Goal: Information Seeking & Learning: Learn about a topic

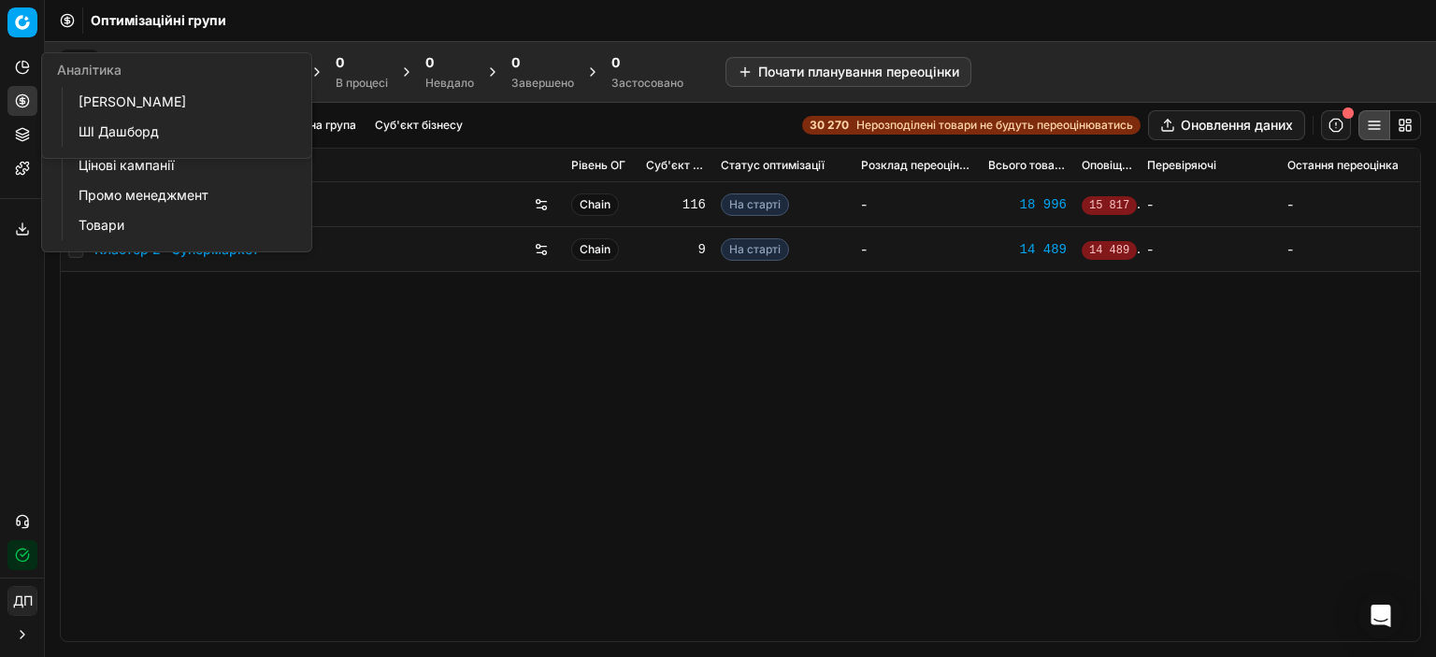
click at [15, 66] on icon at bounding box center [22, 67] width 15 height 15
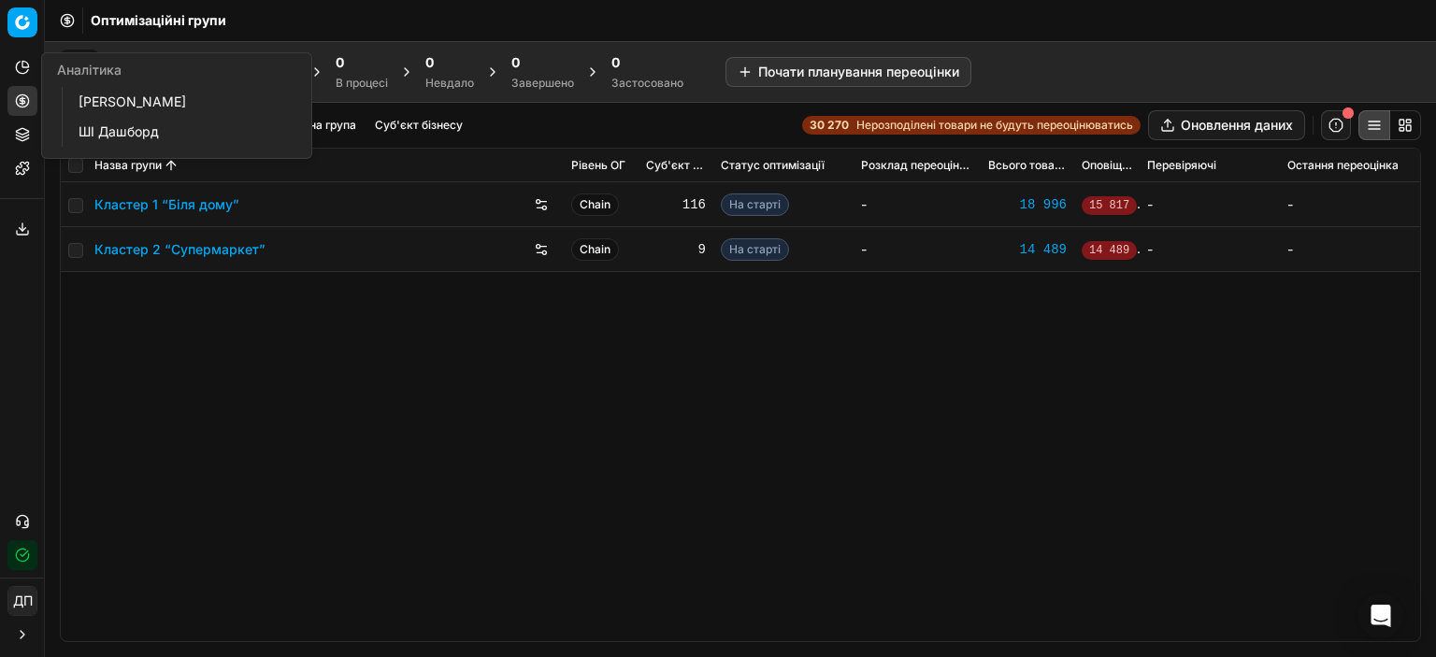
click at [427, 458] on div "Кластер 1 “Біля дому” Chain 116 На старті - 18 996 15 817 - - Кластер 2 “Суперм…" at bounding box center [740, 411] width 1359 height 459
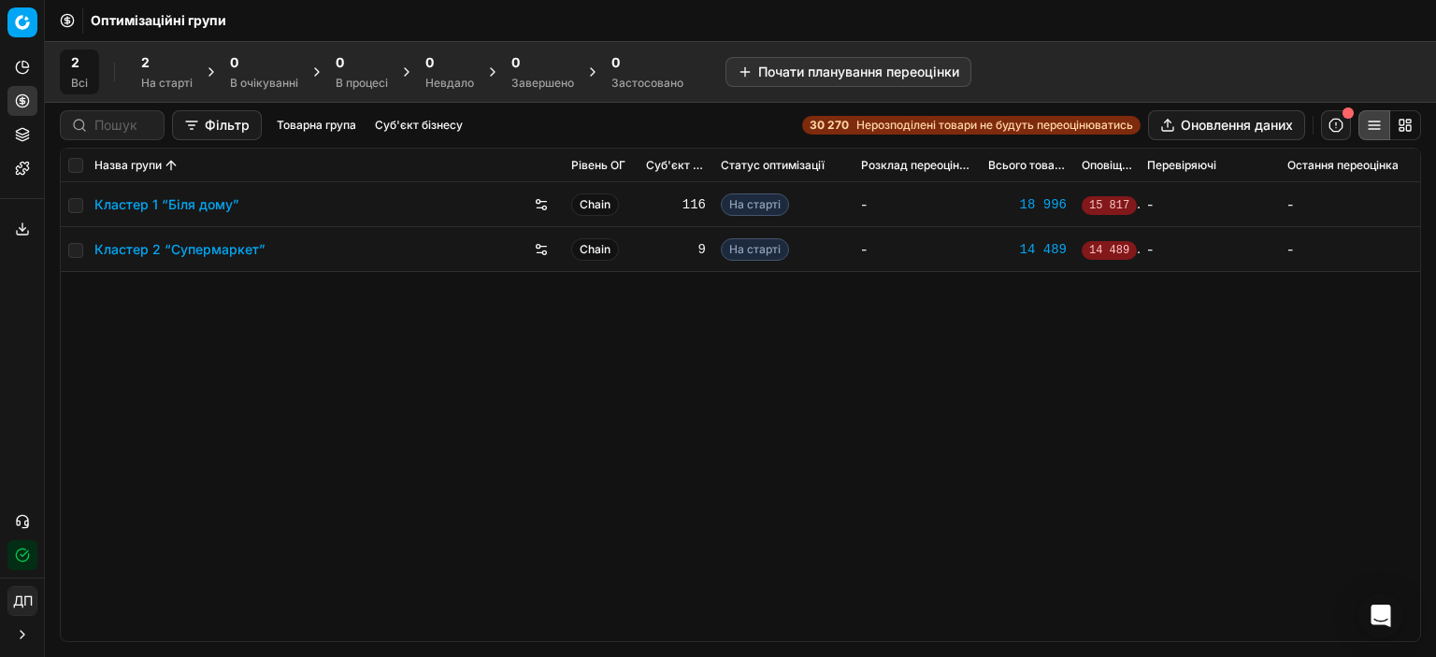
click at [338, 366] on div "Кластер 1 “Біля дому” Chain 116 На старті - 18 996 15 817 - - Кластер 2 “Суперм…" at bounding box center [740, 411] width 1359 height 459
click at [8, 72] on button "Аналітика" at bounding box center [22, 67] width 30 height 30
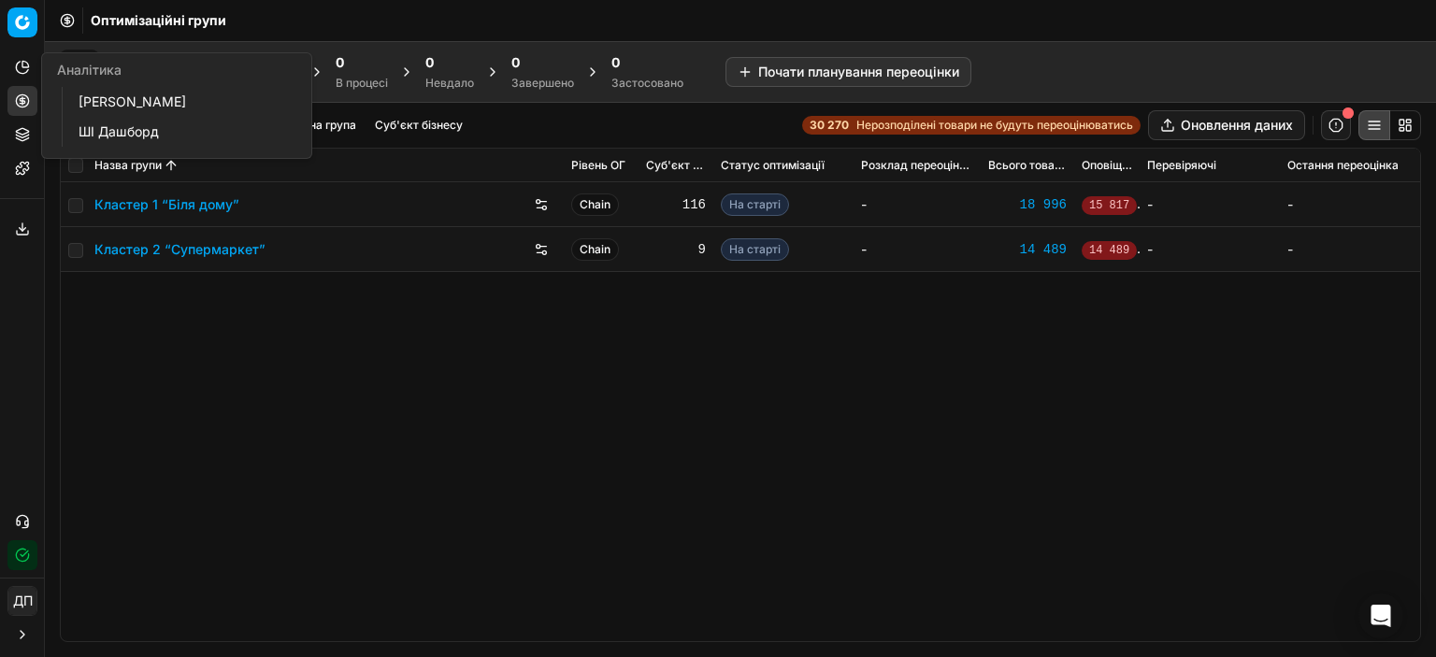
click at [22, 63] on icon at bounding box center [22, 67] width 15 height 15
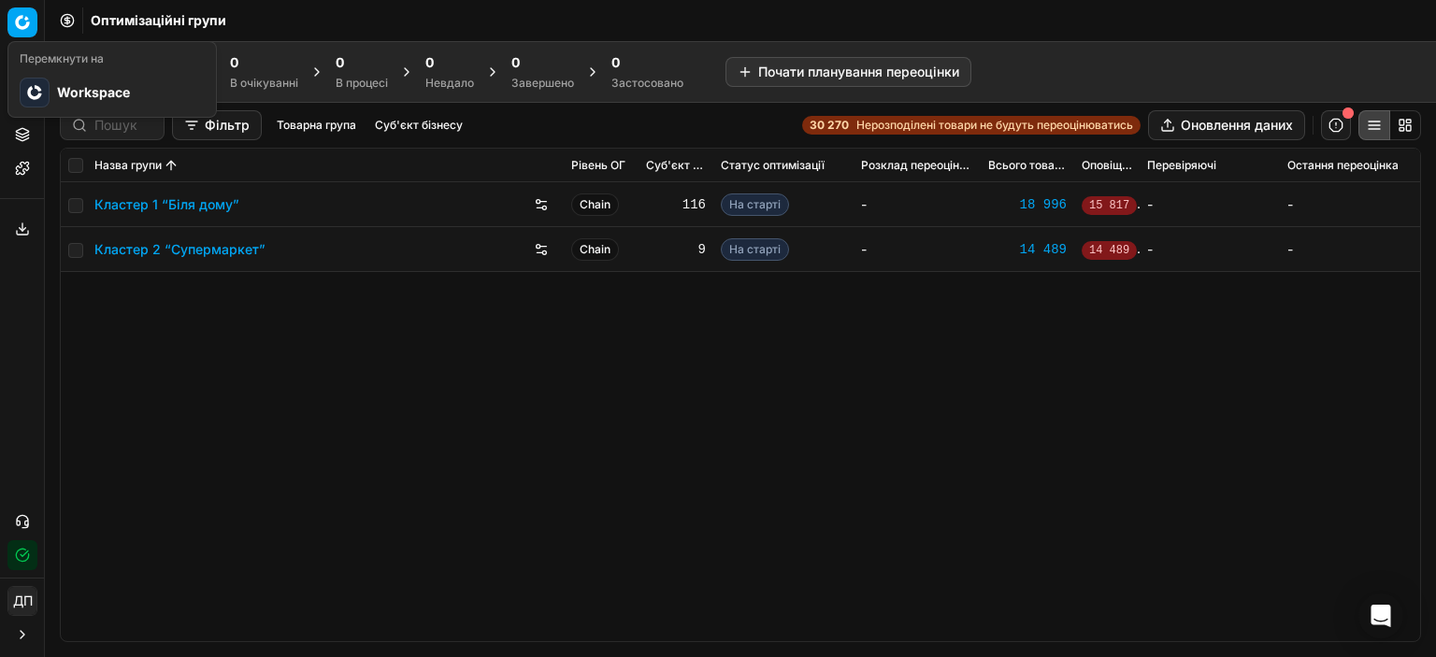
click at [22, 17] on html "Pricing platform Аналітика Цінова оптимізація Асортимент продукції Шаблони Серв…" at bounding box center [718, 328] width 1436 height 657
click at [47, 87] on div at bounding box center [35, 93] width 30 height 30
click at [26, 137] on icon at bounding box center [22, 134] width 15 height 15
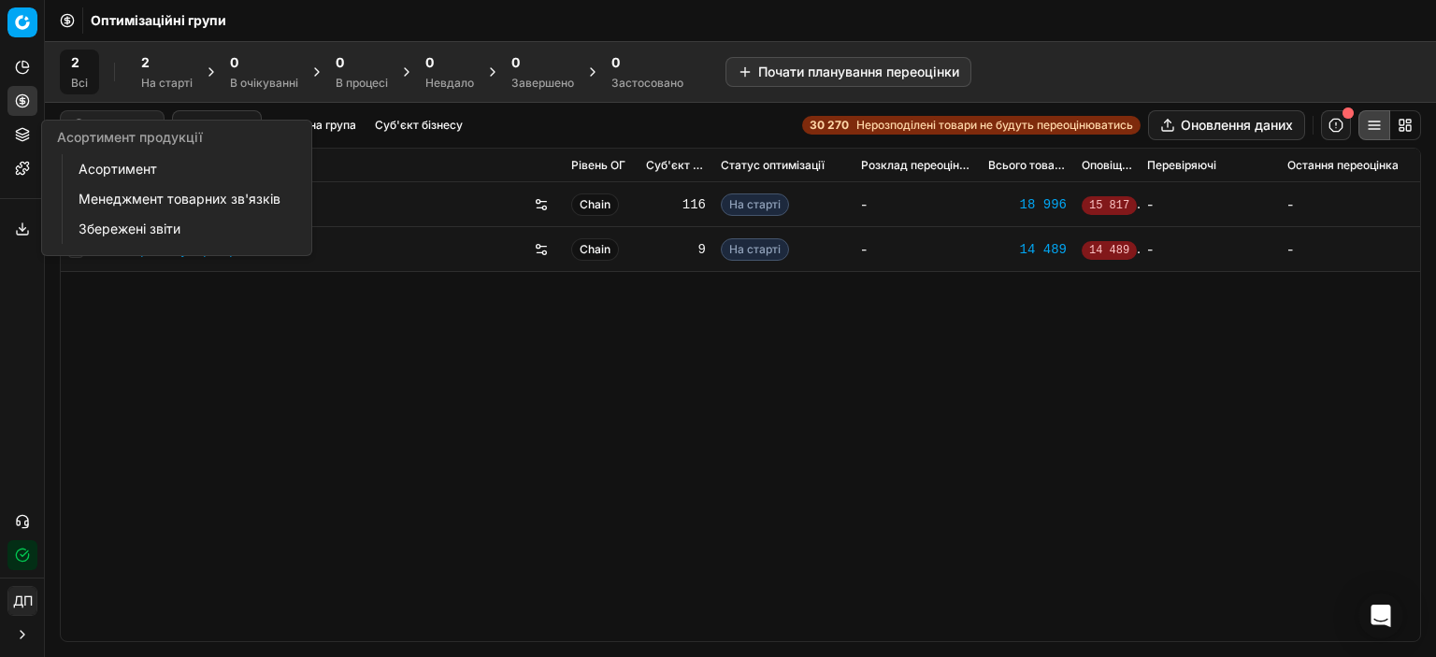
click at [108, 161] on link "Асортимент" at bounding box center [180, 169] width 218 height 26
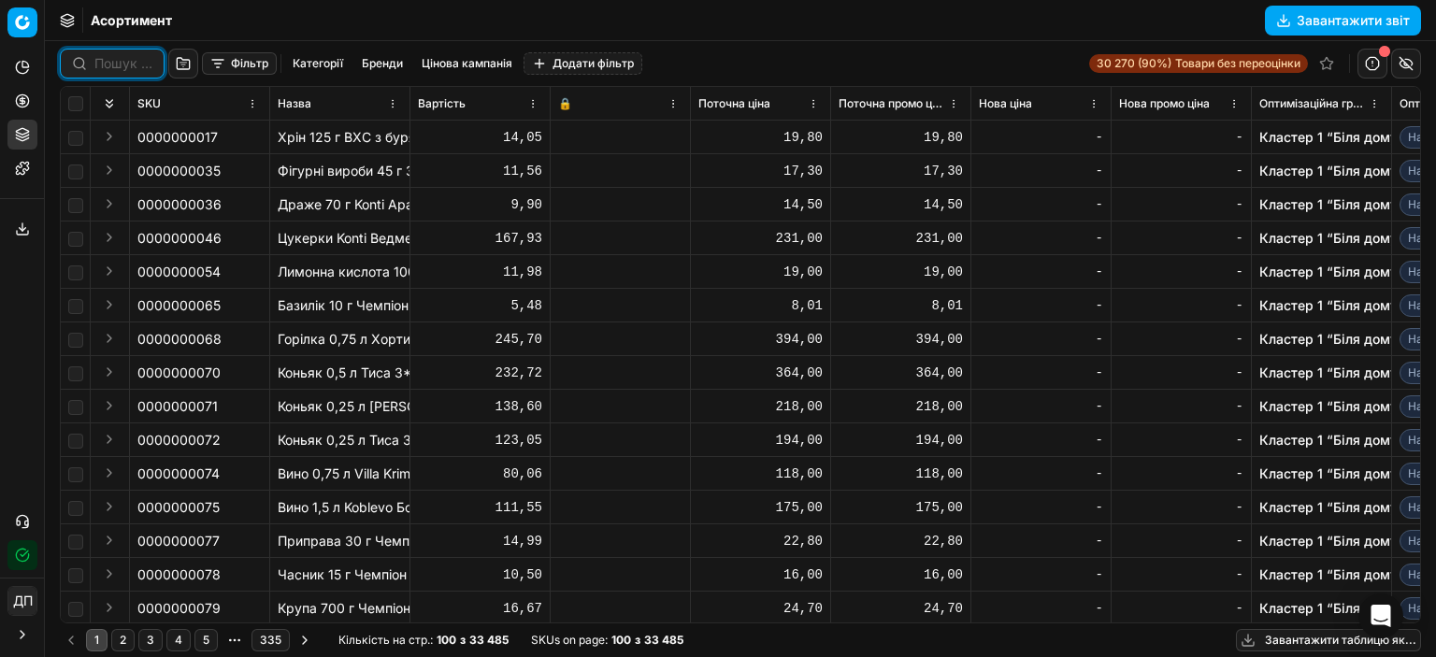
click at [105, 63] on input at bounding box center [123, 63] width 58 height 19
paste input "Віскі 0,05 л Chivas Regal 12* шотландське 40%"
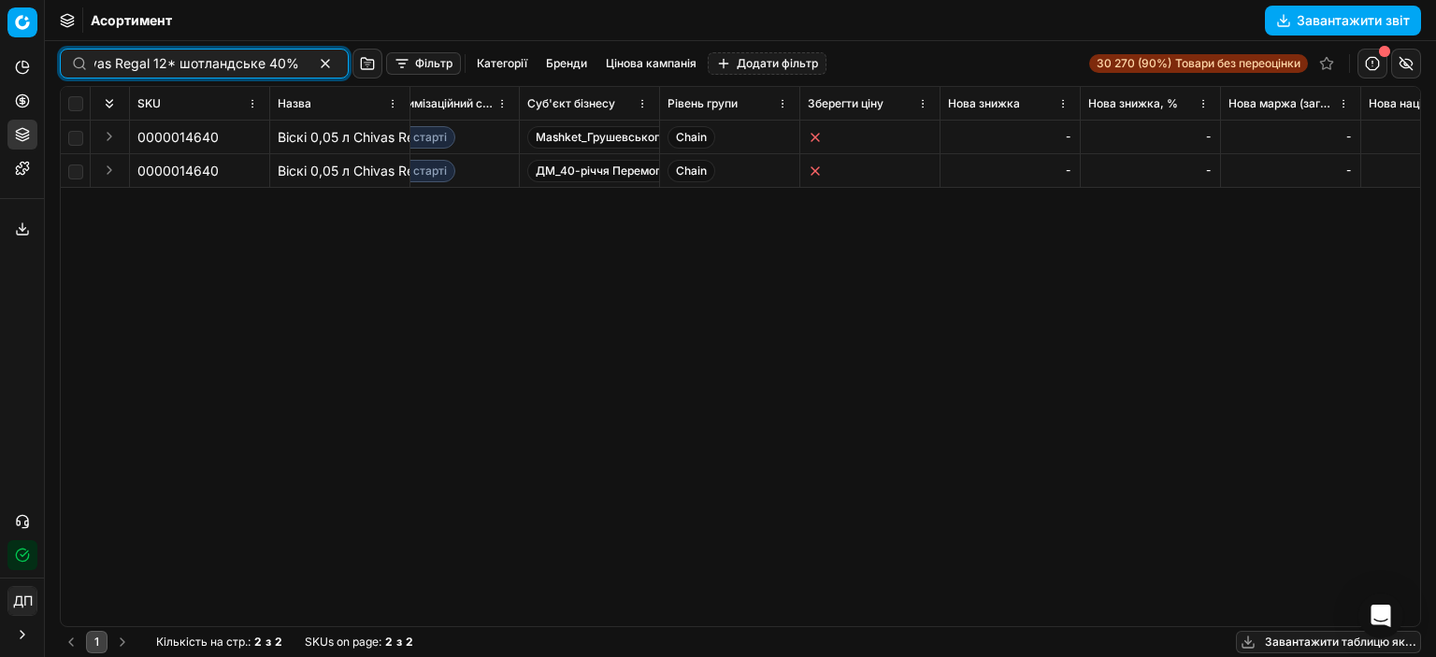
scroll to position [0, 886]
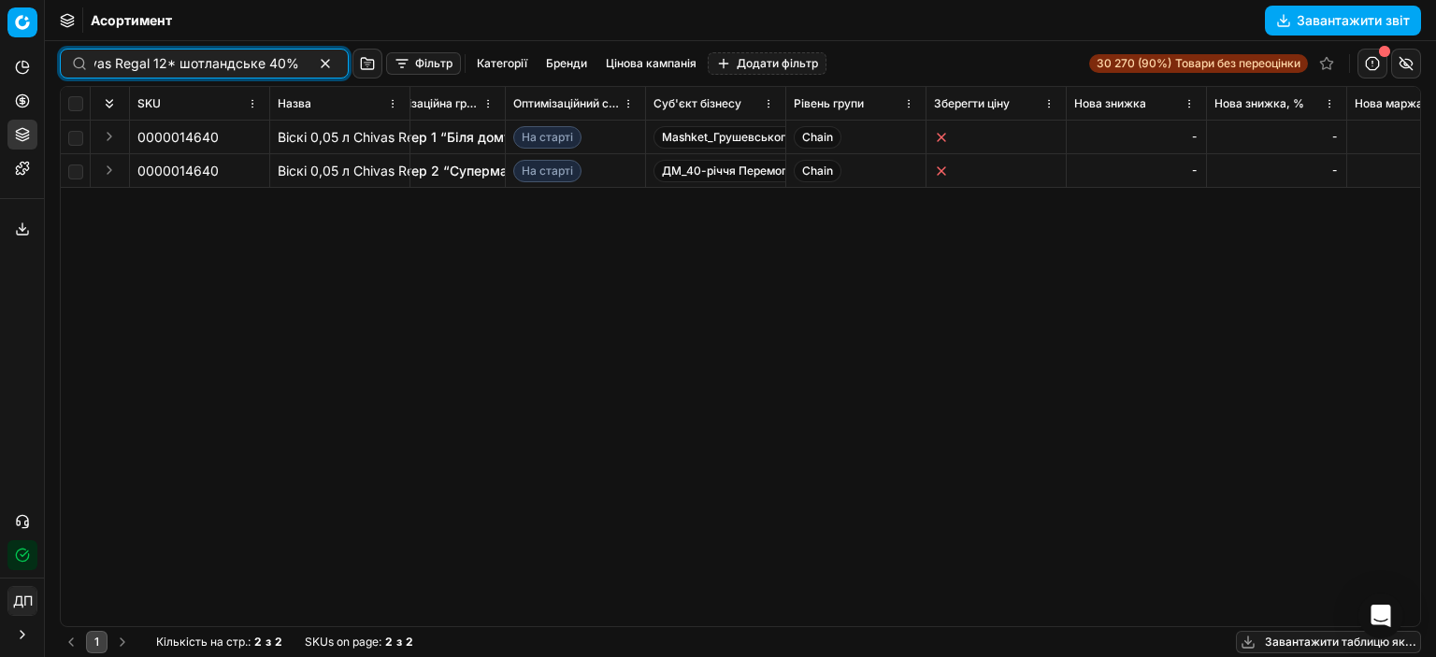
type input "Віскі 0,05 л Chivas Regal 12* шотландське 40%"
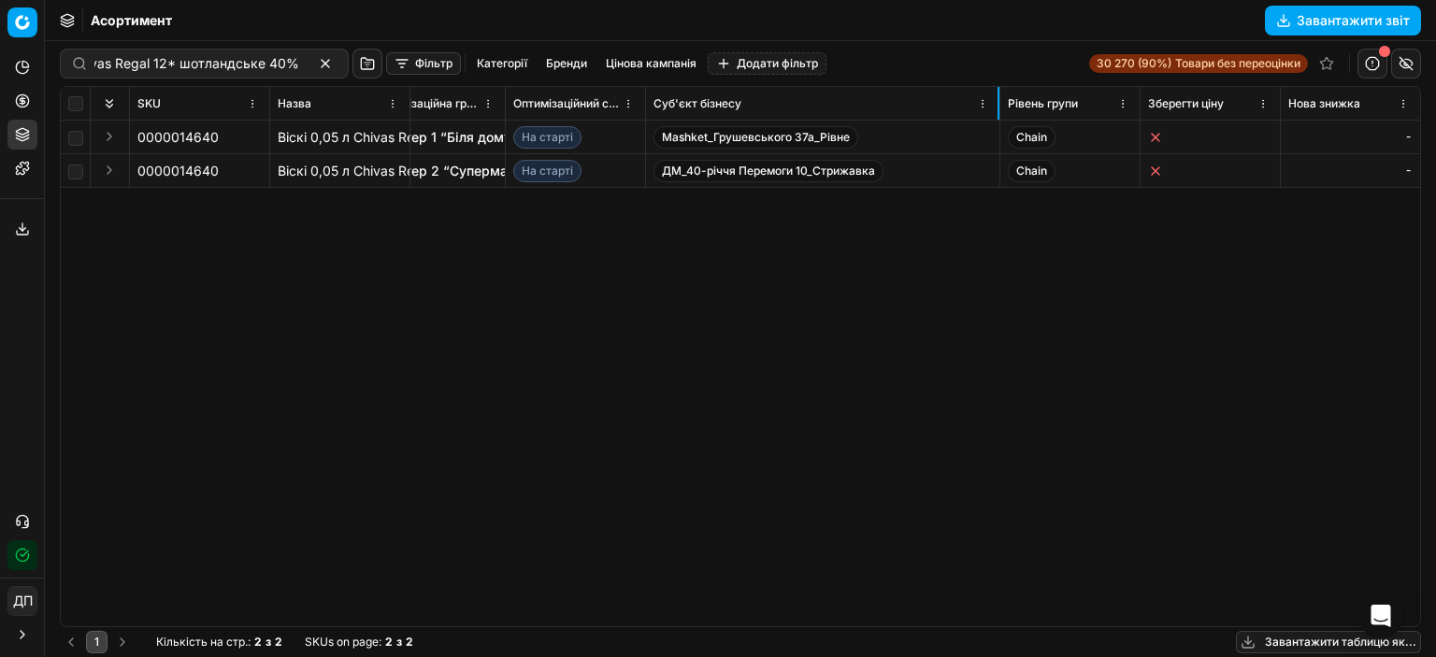
scroll to position [0, 0]
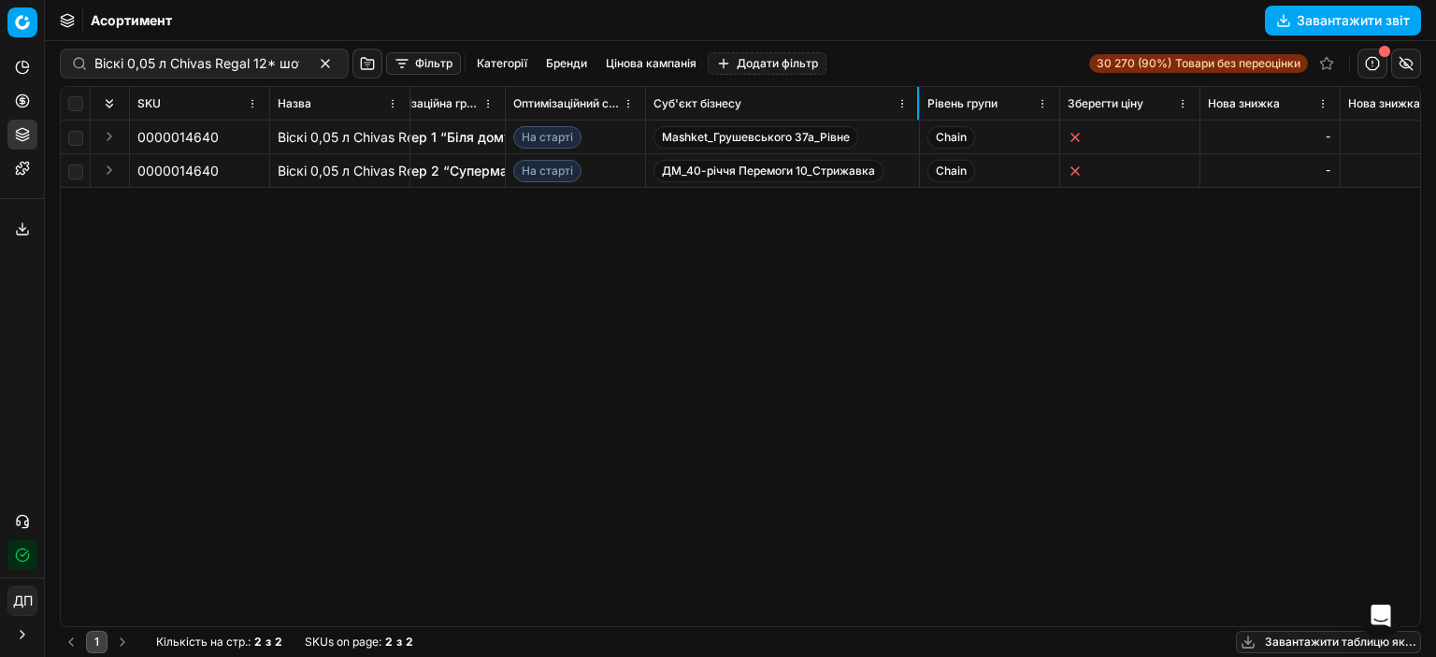
drag, startPoint x: 784, startPoint y: 108, endPoint x: 918, endPoint y: 104, distance: 133.8
click at [918, 104] on div at bounding box center [918, 103] width 2 height 33
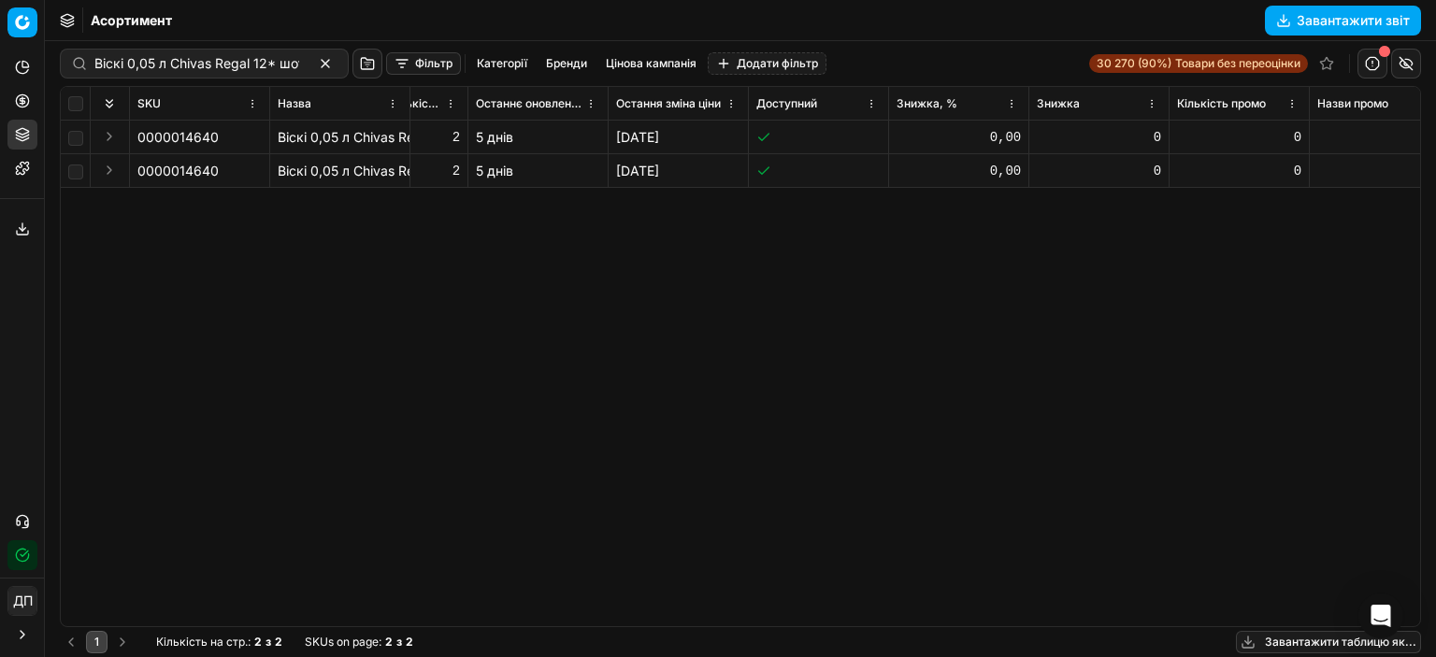
scroll to position [0, 3345]
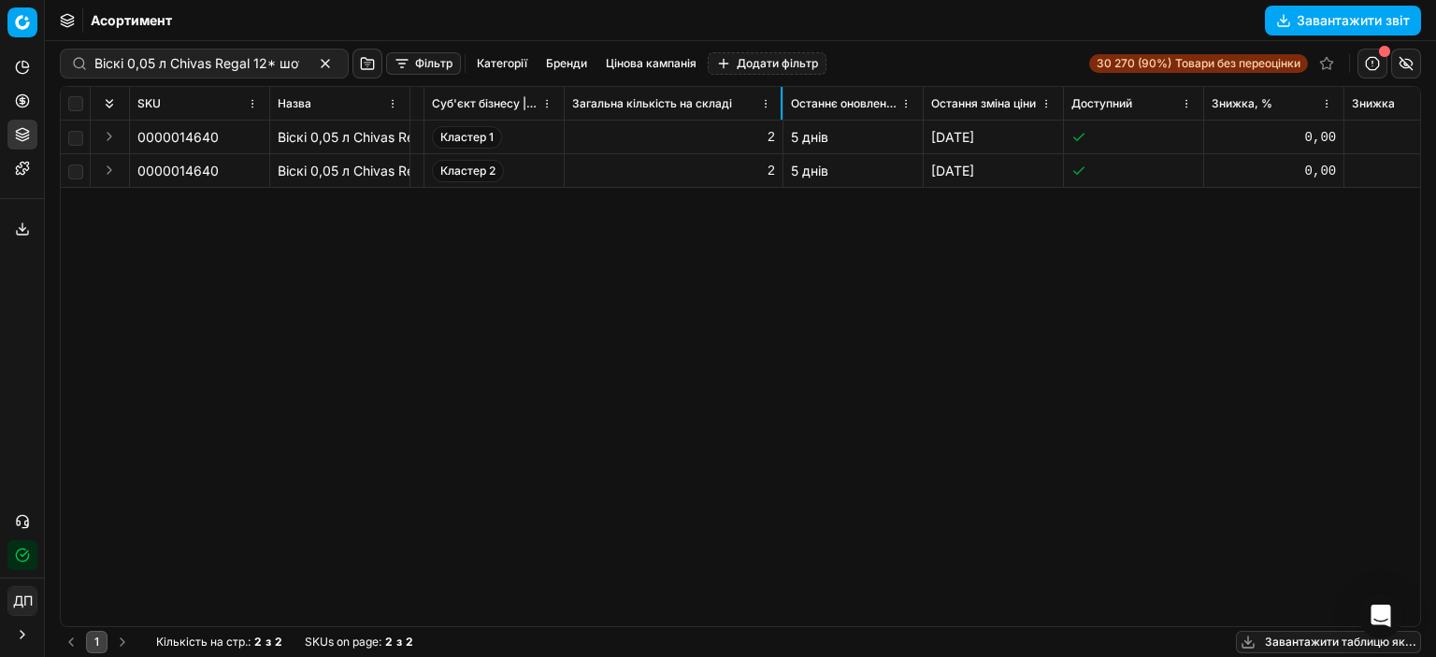
drag, startPoint x: 703, startPoint y: 101, endPoint x: 784, endPoint y: 106, distance: 81.5
click at [782, 106] on div at bounding box center [782, 103] width 2 height 33
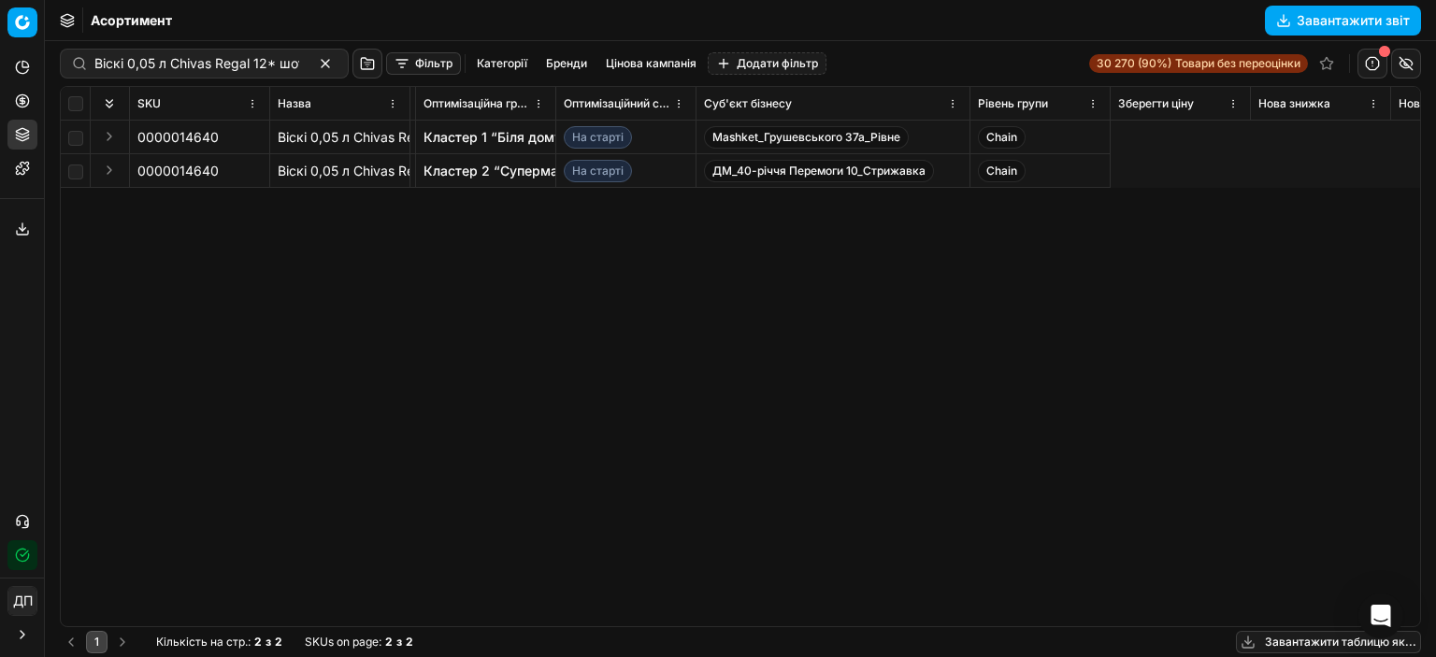
scroll to position [0, 0]
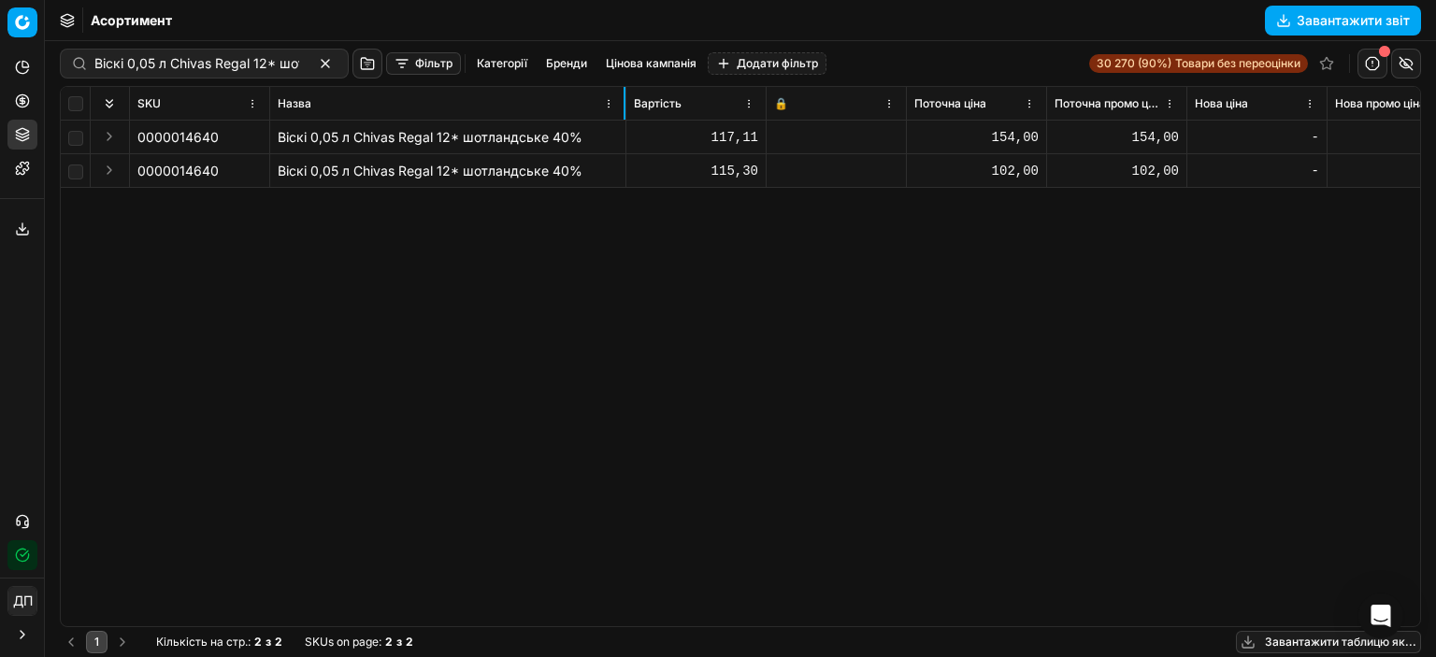
drag, startPoint x: 408, startPoint y: 100, endPoint x: 624, endPoint y: 96, distance: 216.0
click at [624, 96] on div at bounding box center [625, 103] width 2 height 33
click at [538, 309] on div "0000014640 Віскі 0,05 л Chivas Regal 12* шотландське 40% 117,11 154,00 154,00 -…" at bounding box center [740, 374] width 1359 height 506
drag, startPoint x: 266, startPoint y: 109, endPoint x: 277, endPoint y: 108, distance: 10.3
click at [277, 108] on th "SKU" at bounding box center [205, 104] width 151 height 34
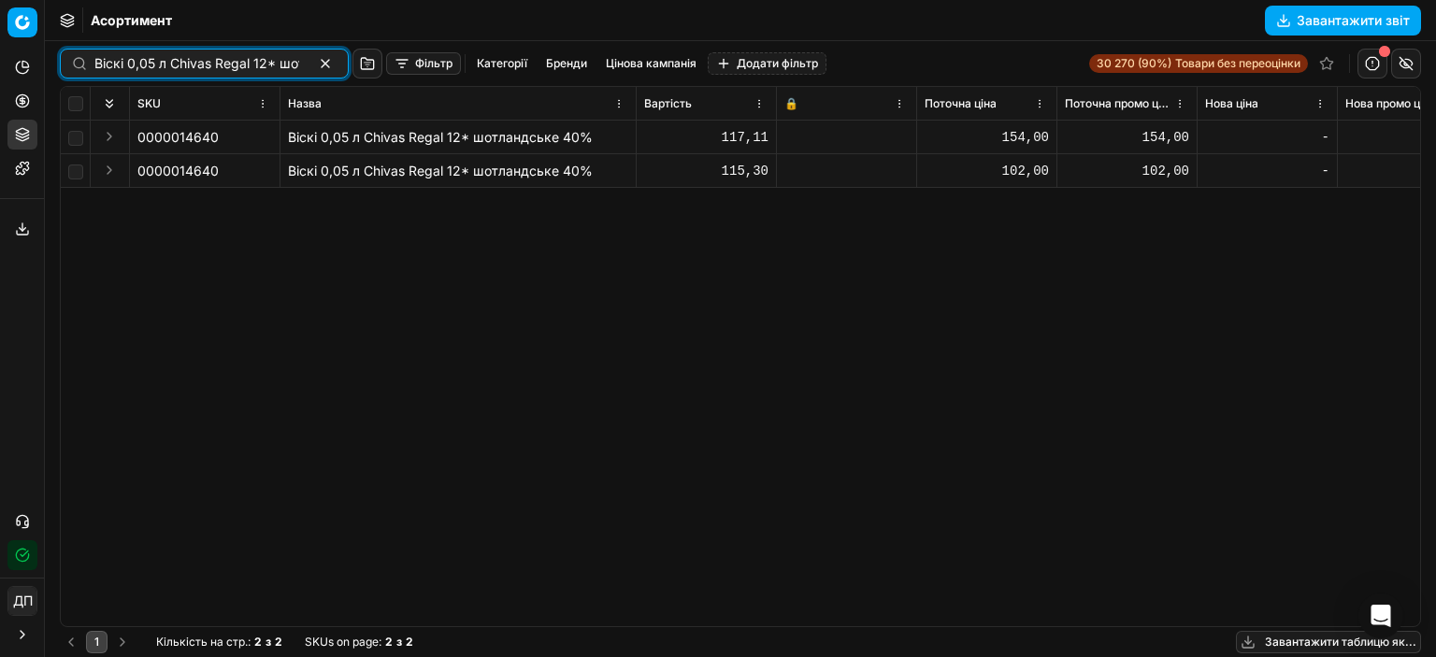
click at [314, 63] on button "button" at bounding box center [325, 63] width 22 height 22
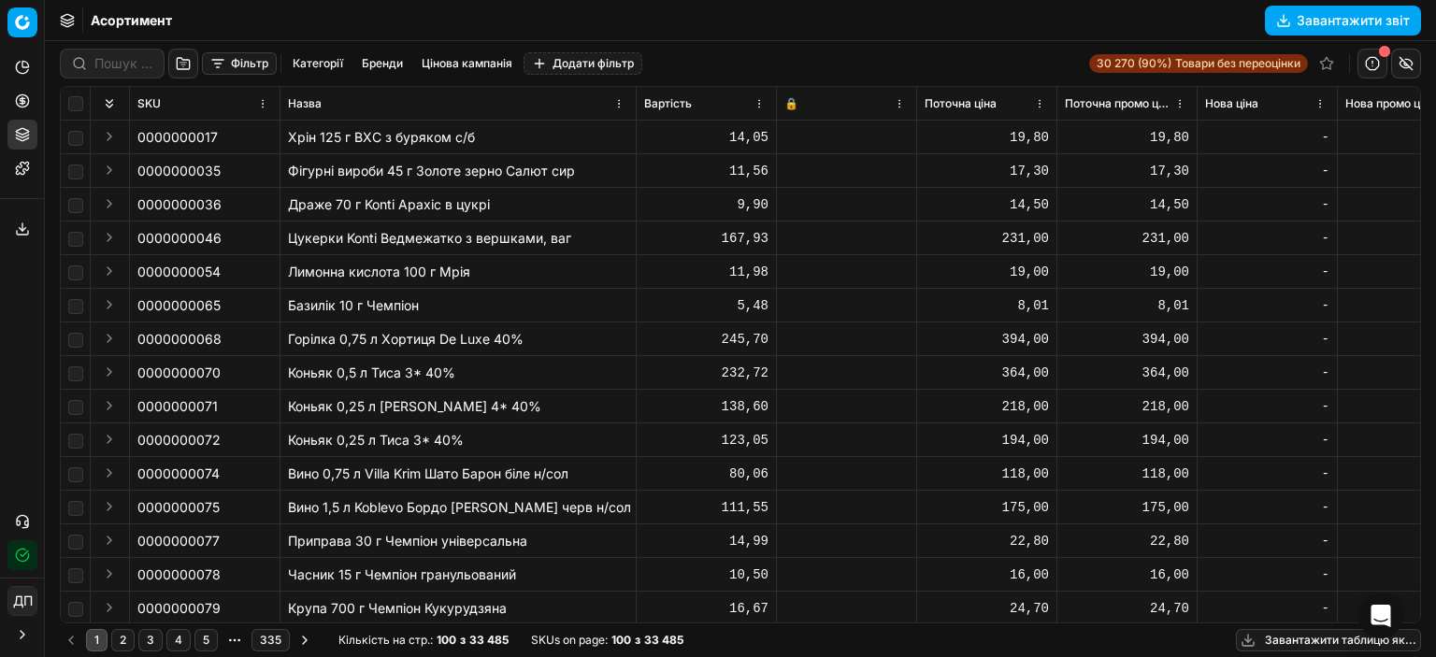
click at [18, 136] on icon at bounding box center [22, 134] width 15 height 15
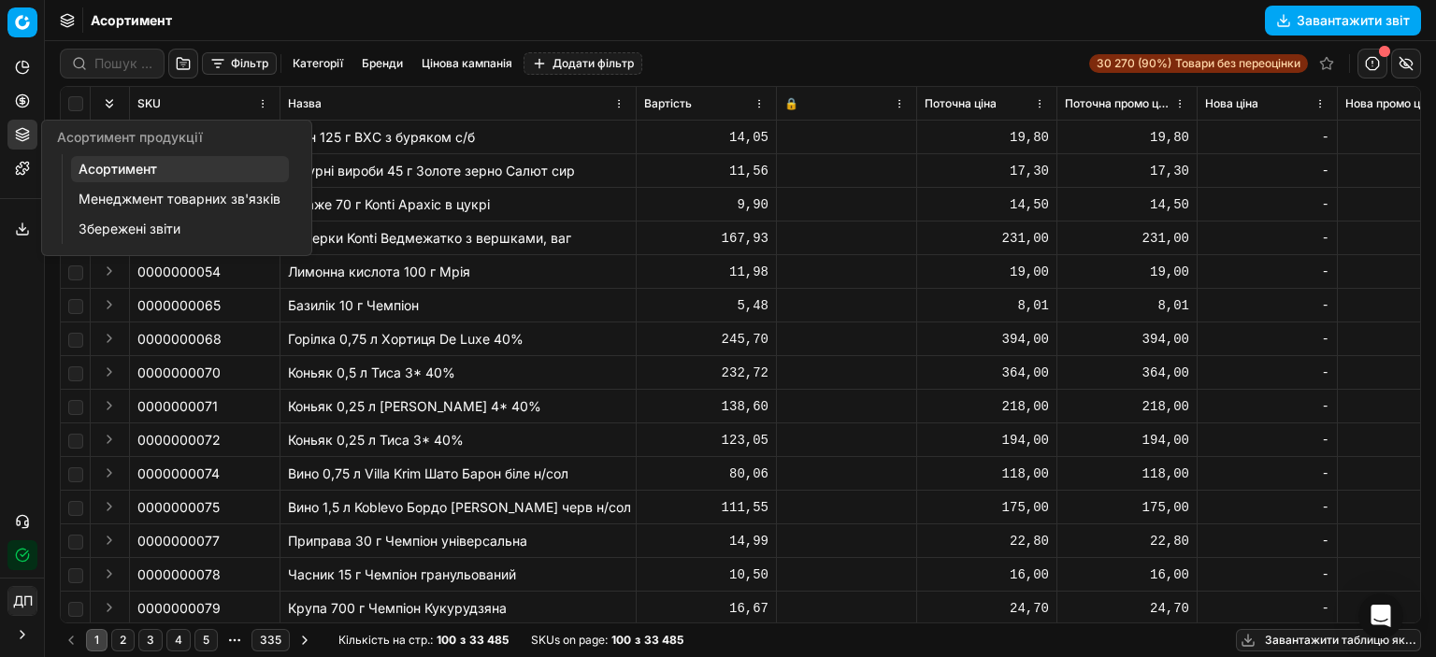
click at [26, 132] on icon at bounding box center [22, 131] width 12 height 7
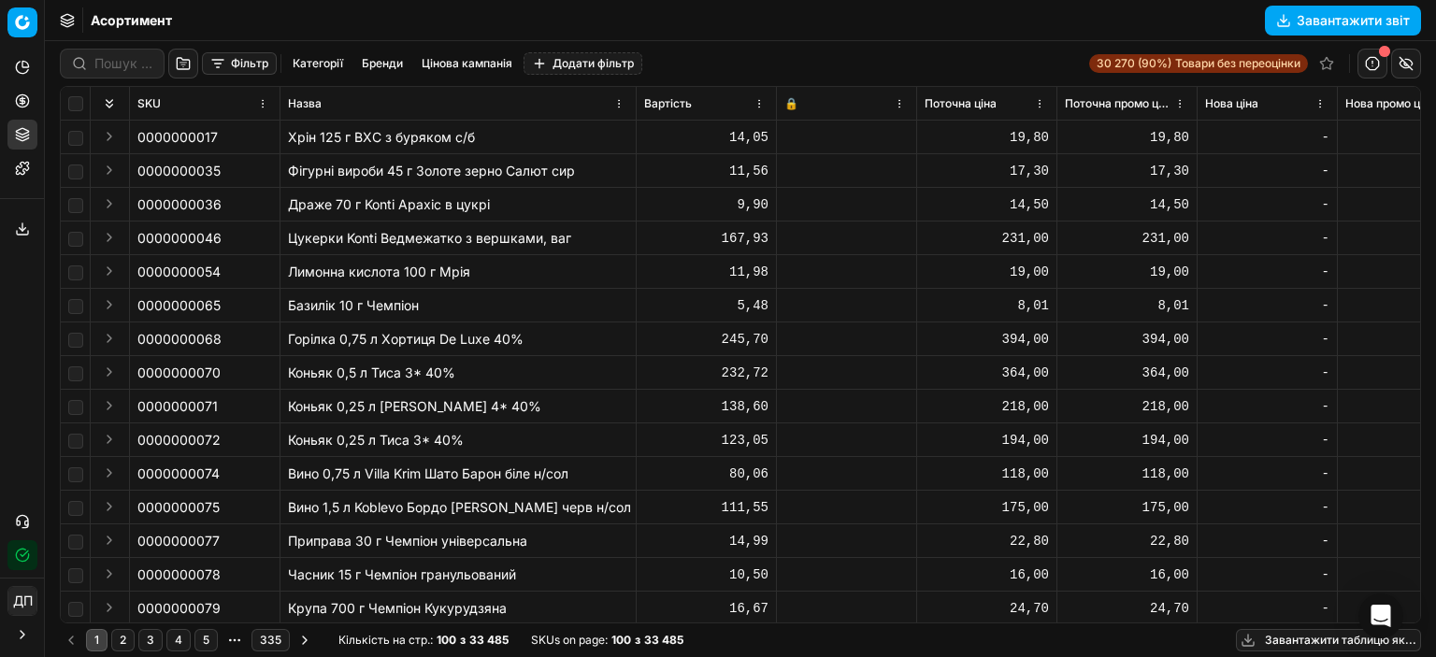
click at [27, 107] on icon at bounding box center [22, 100] width 15 height 15
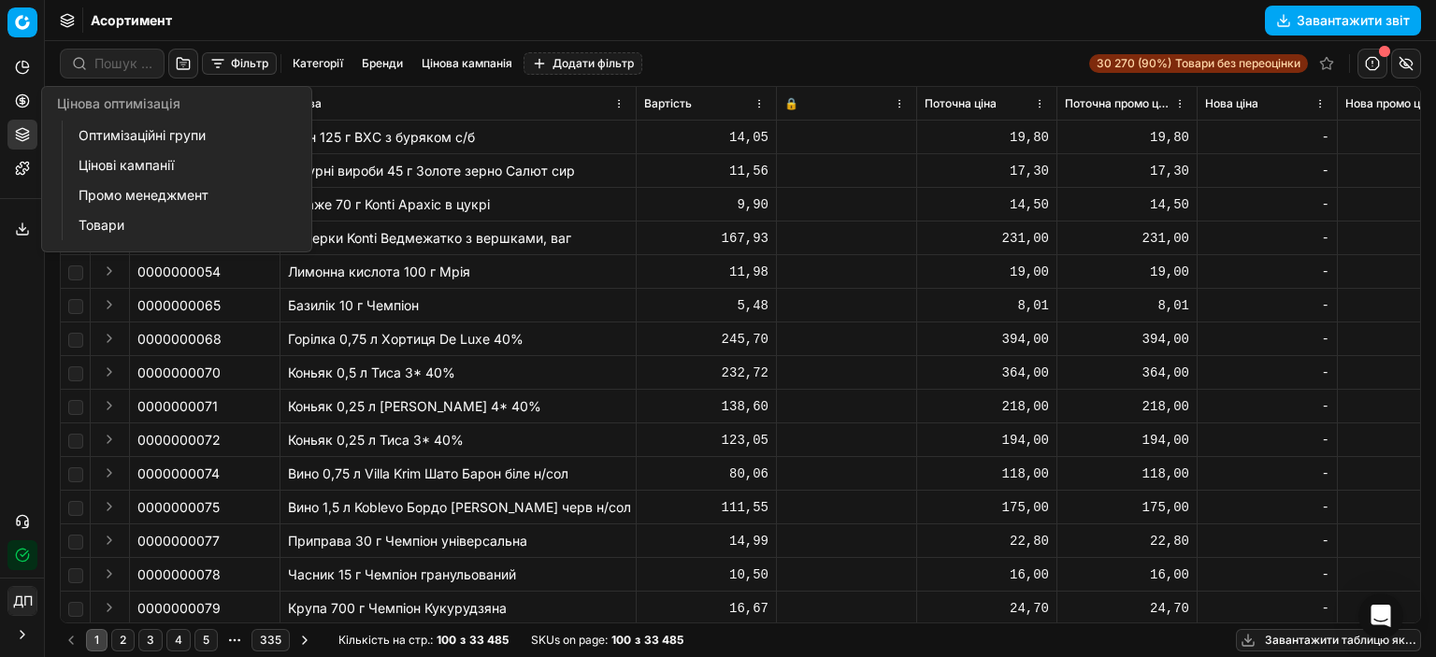
click at [111, 161] on link "Цінові кампанії" at bounding box center [180, 165] width 218 height 26
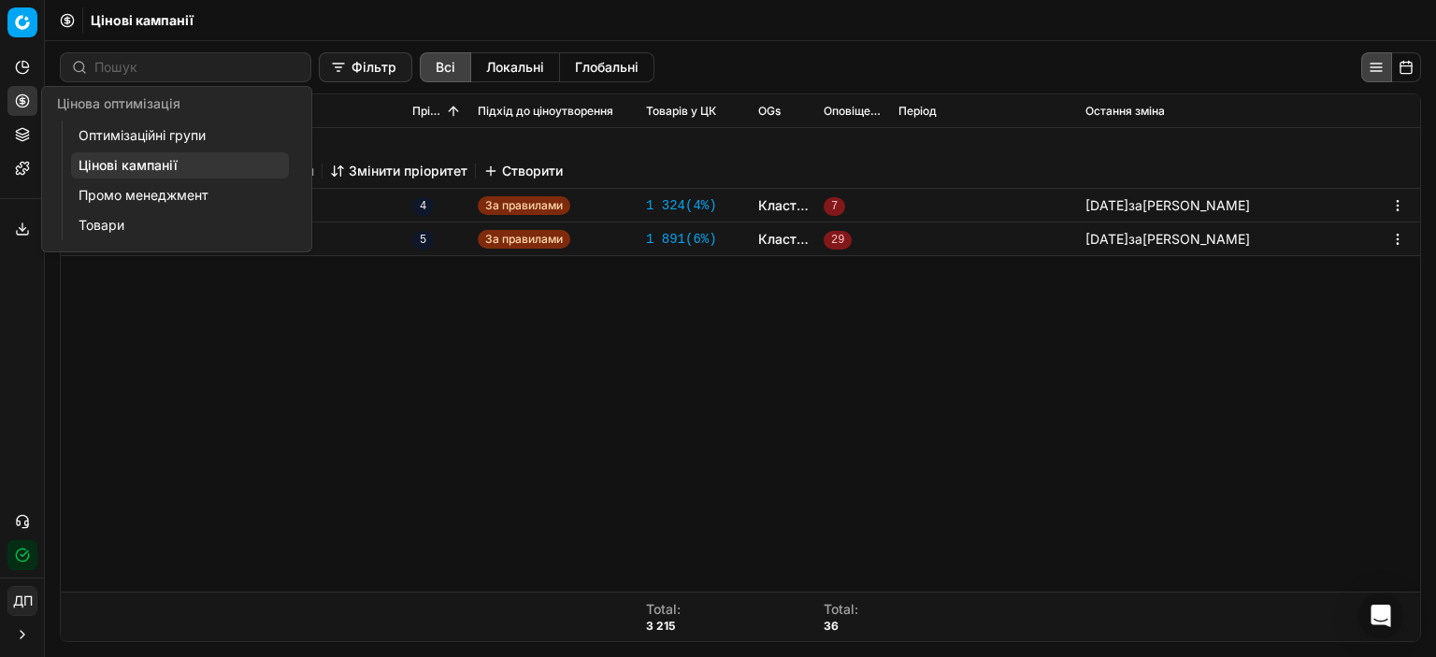
click at [93, 228] on link "Товари" at bounding box center [180, 225] width 218 height 26
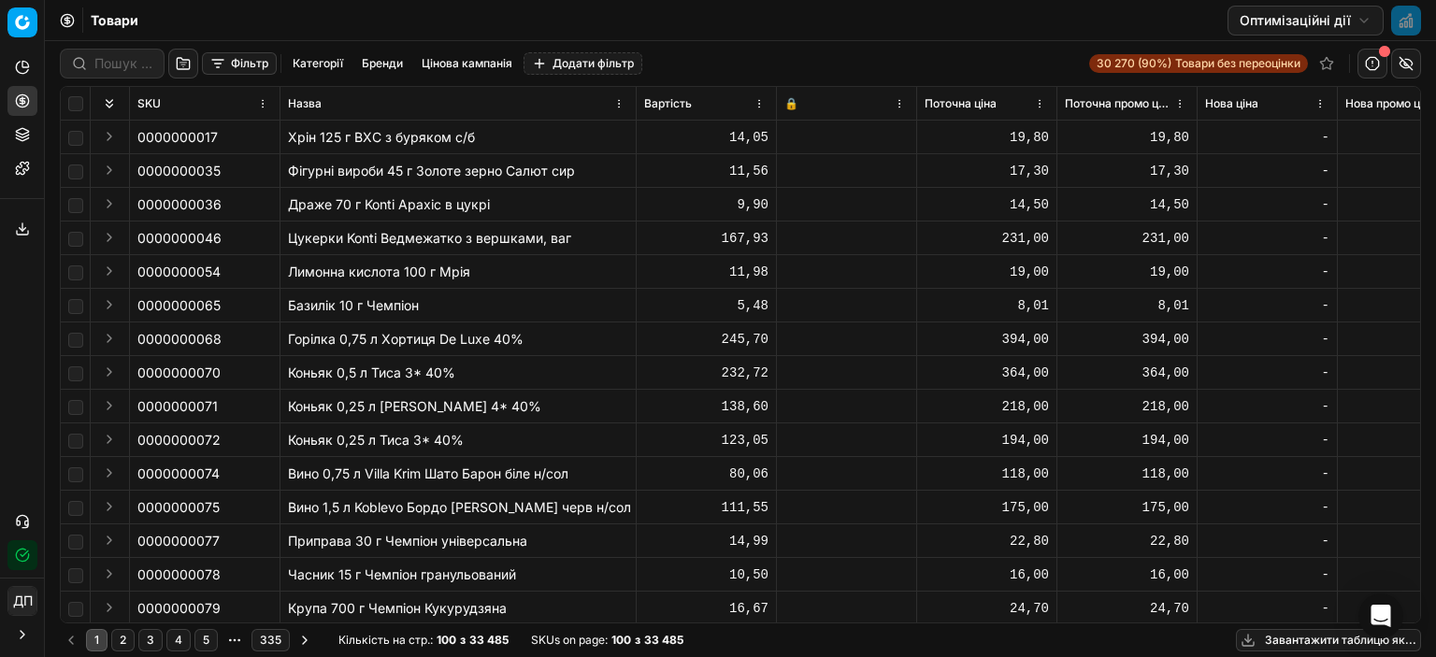
click at [846, 33] on div "Товари Оптимізаційні дії" at bounding box center [740, 20] width 1391 height 41
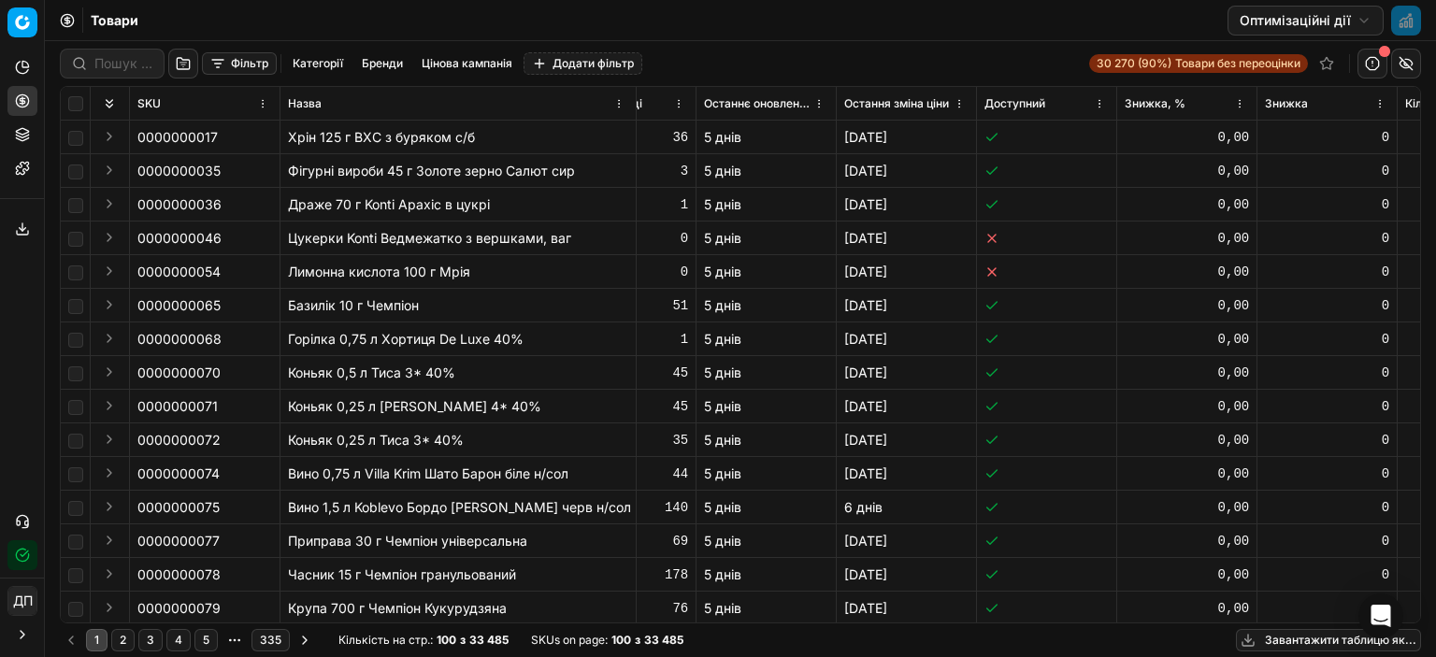
scroll to position [0, 3571]
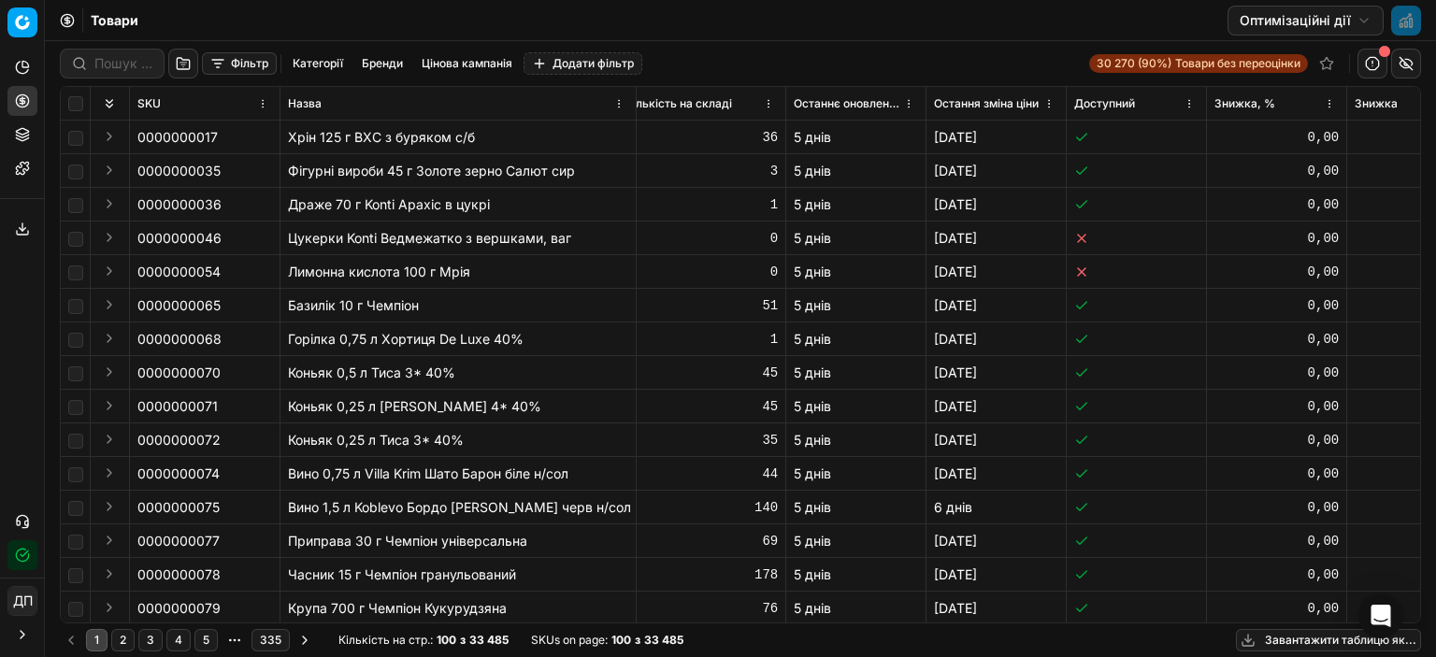
click at [106, 137] on button "Expand" at bounding box center [109, 136] width 22 height 22
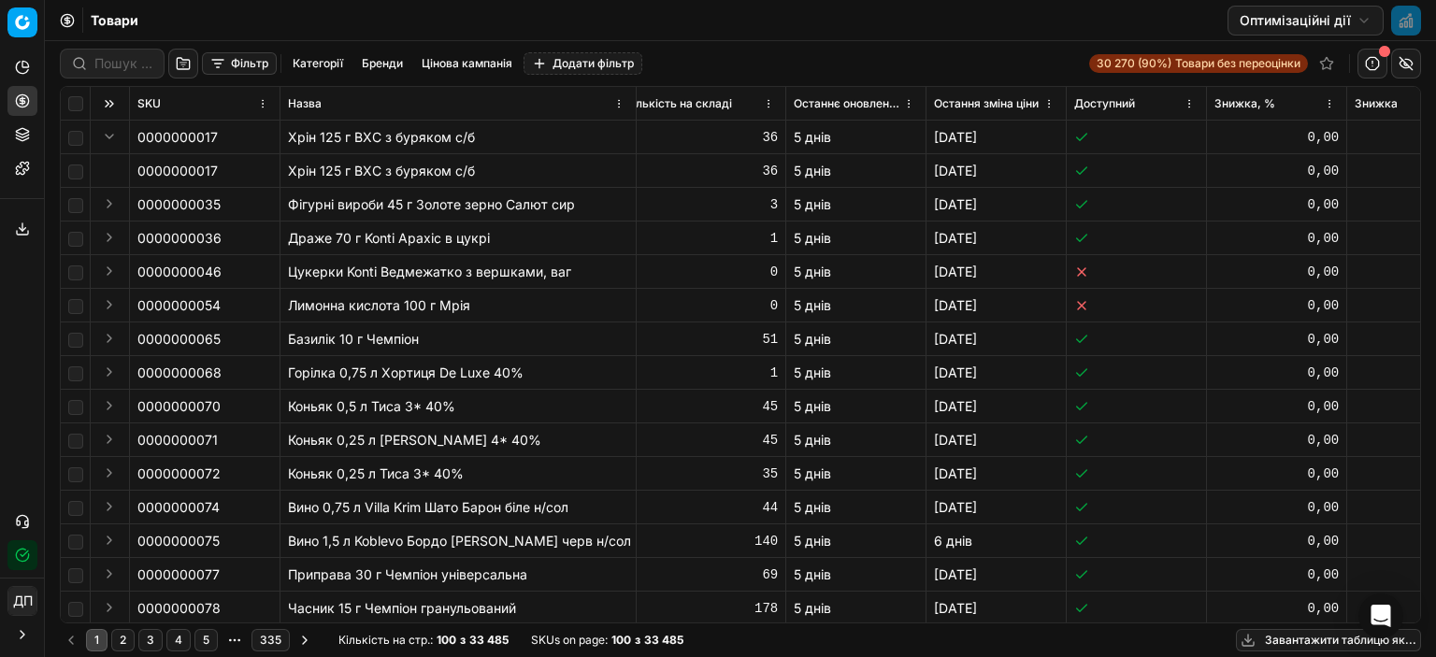
click at [108, 138] on button "Expand" at bounding box center [109, 136] width 22 height 22
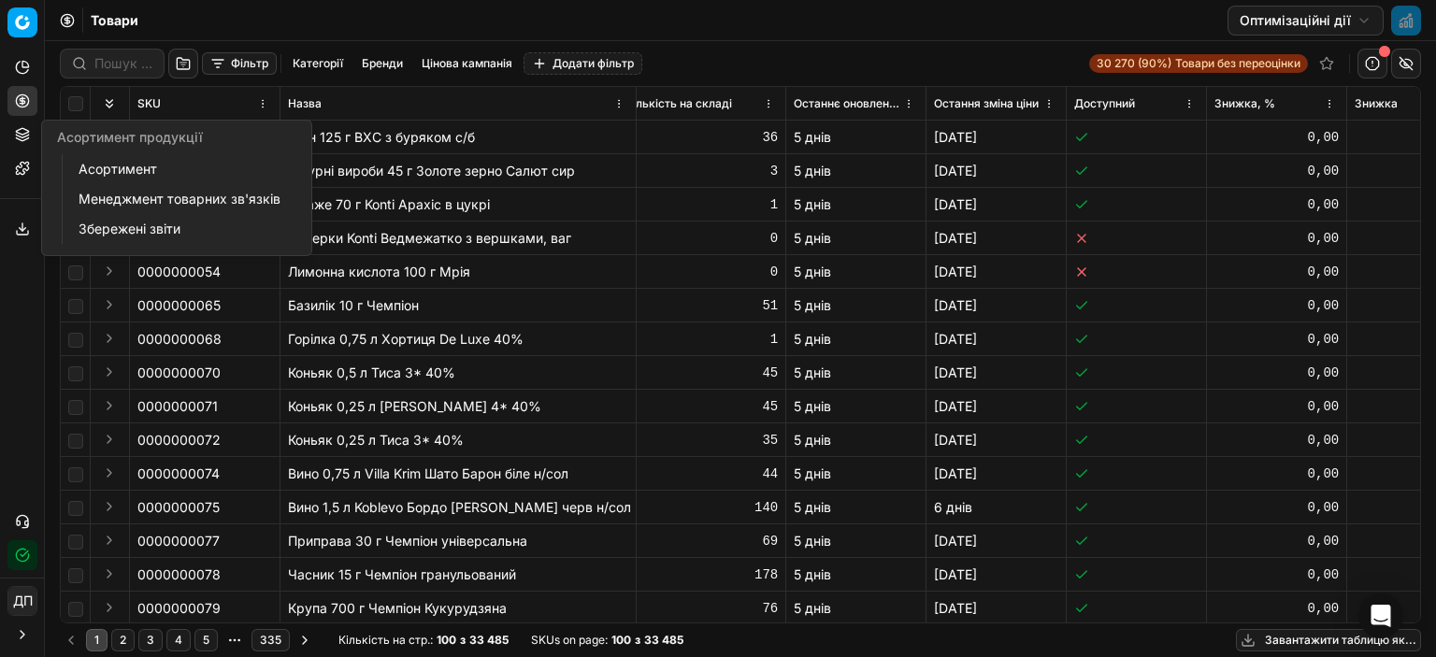
click at [236, 177] on link "Асортимент" at bounding box center [180, 169] width 218 height 26
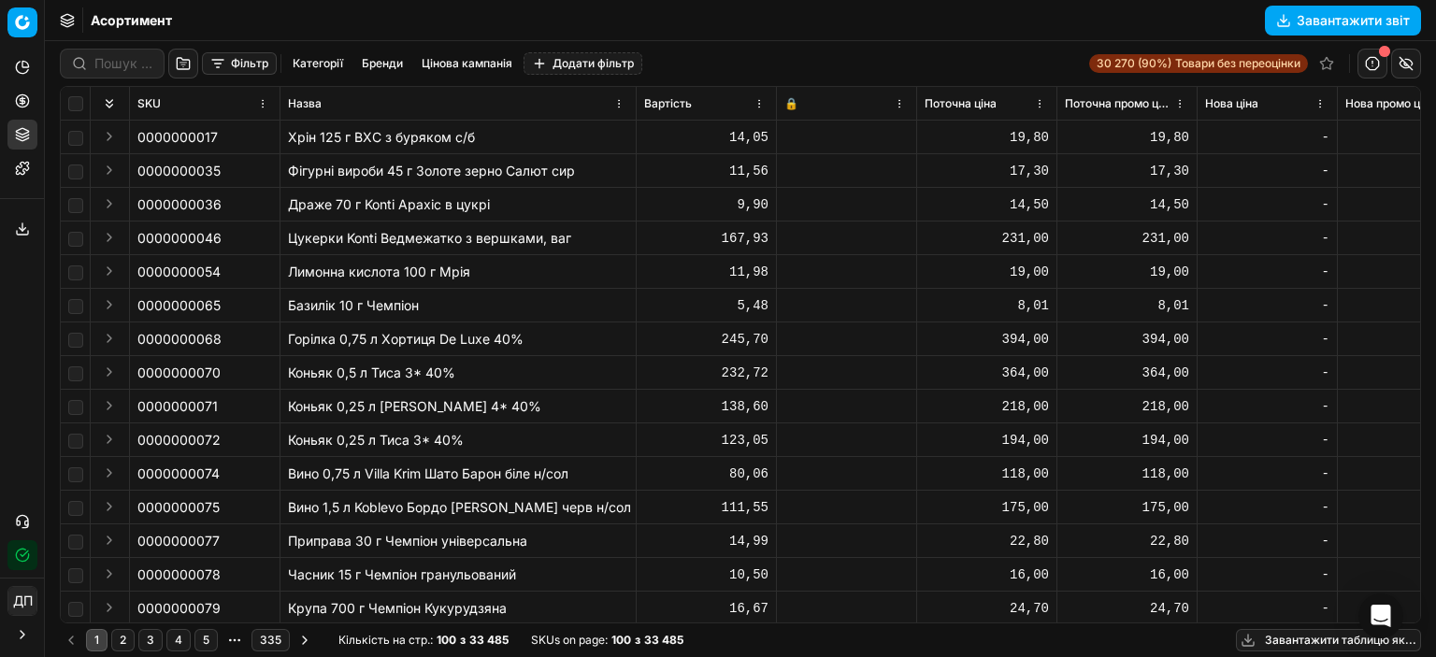
click at [108, 135] on button "Expand" at bounding box center [109, 136] width 22 height 22
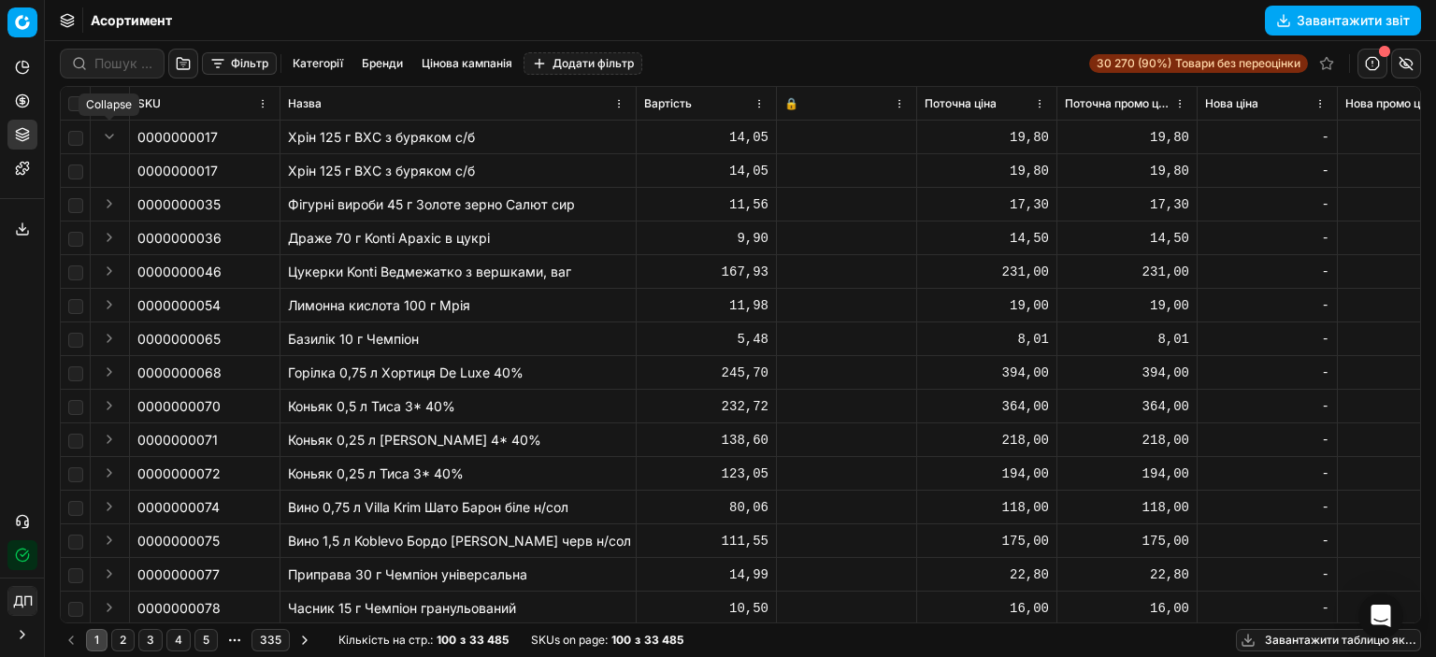
click at [108, 135] on button "Expand" at bounding box center [109, 136] width 22 height 22
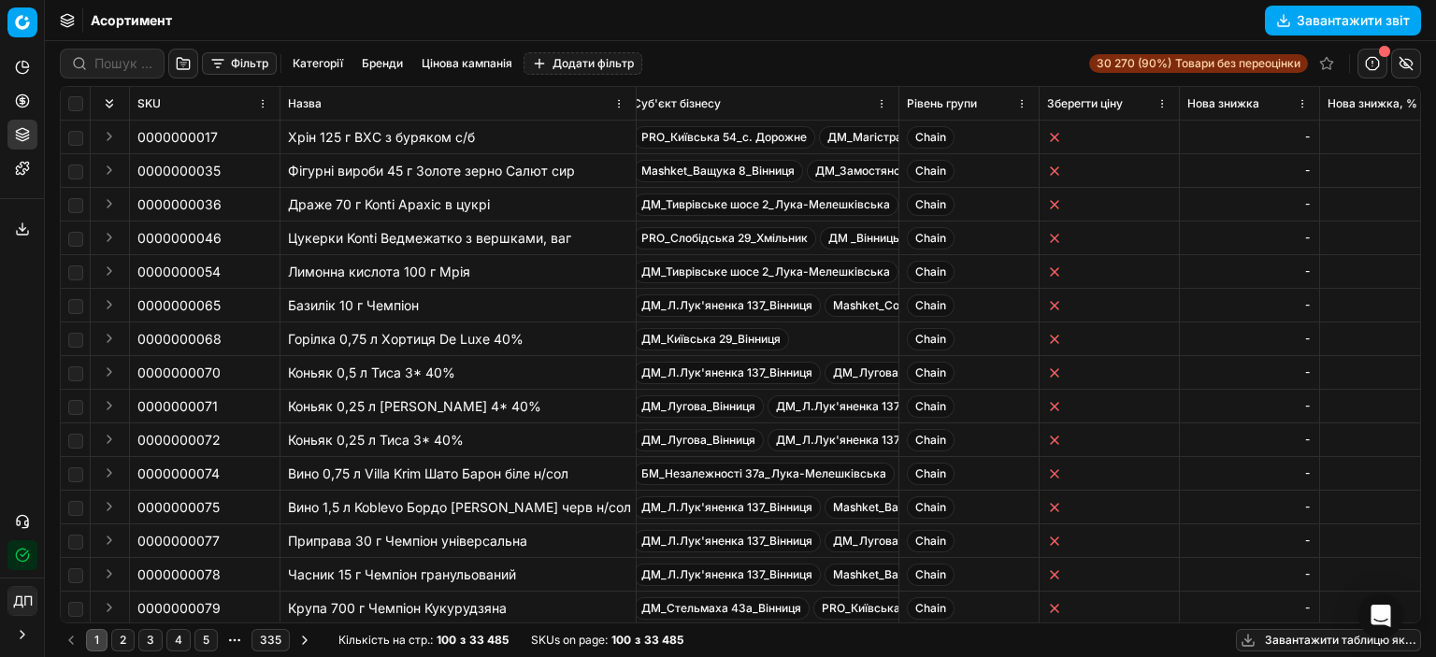
scroll to position [0, 1094]
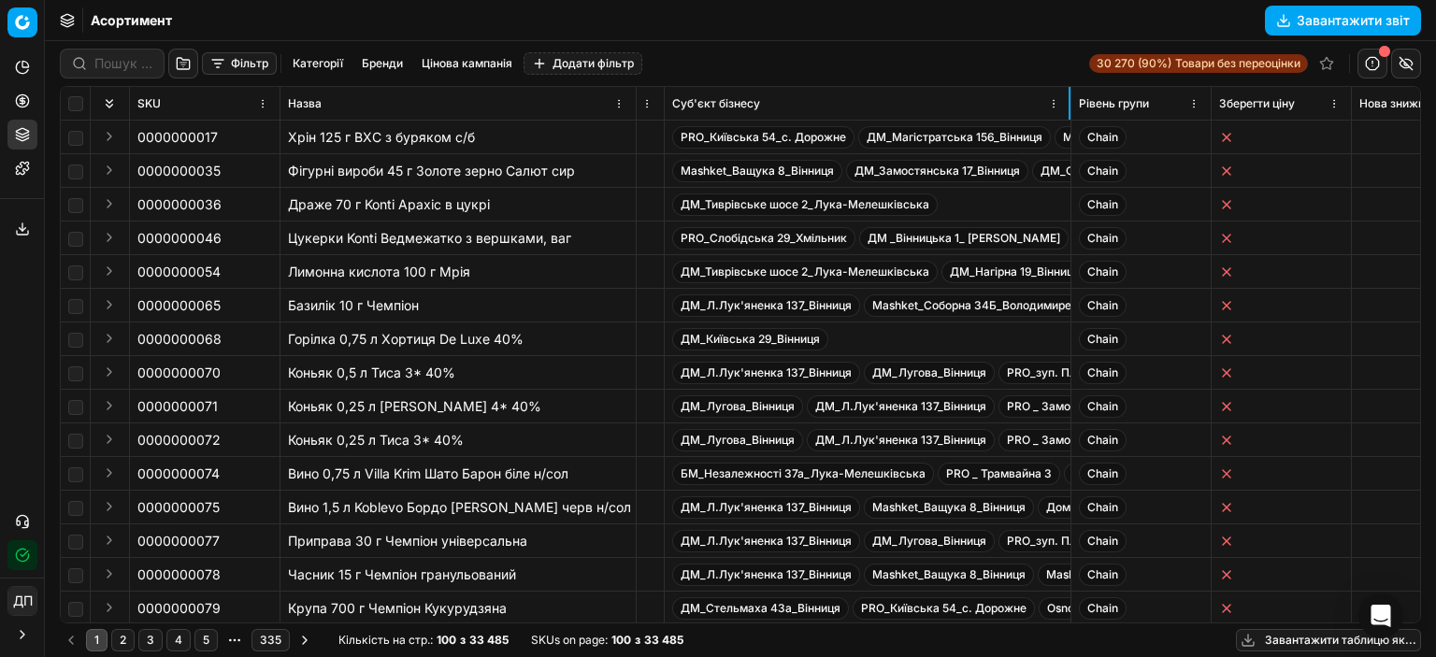
click at [1068, 98] on div at bounding box center [1069, 103] width 2 height 33
click at [104, 137] on button "Expand" at bounding box center [109, 136] width 22 height 22
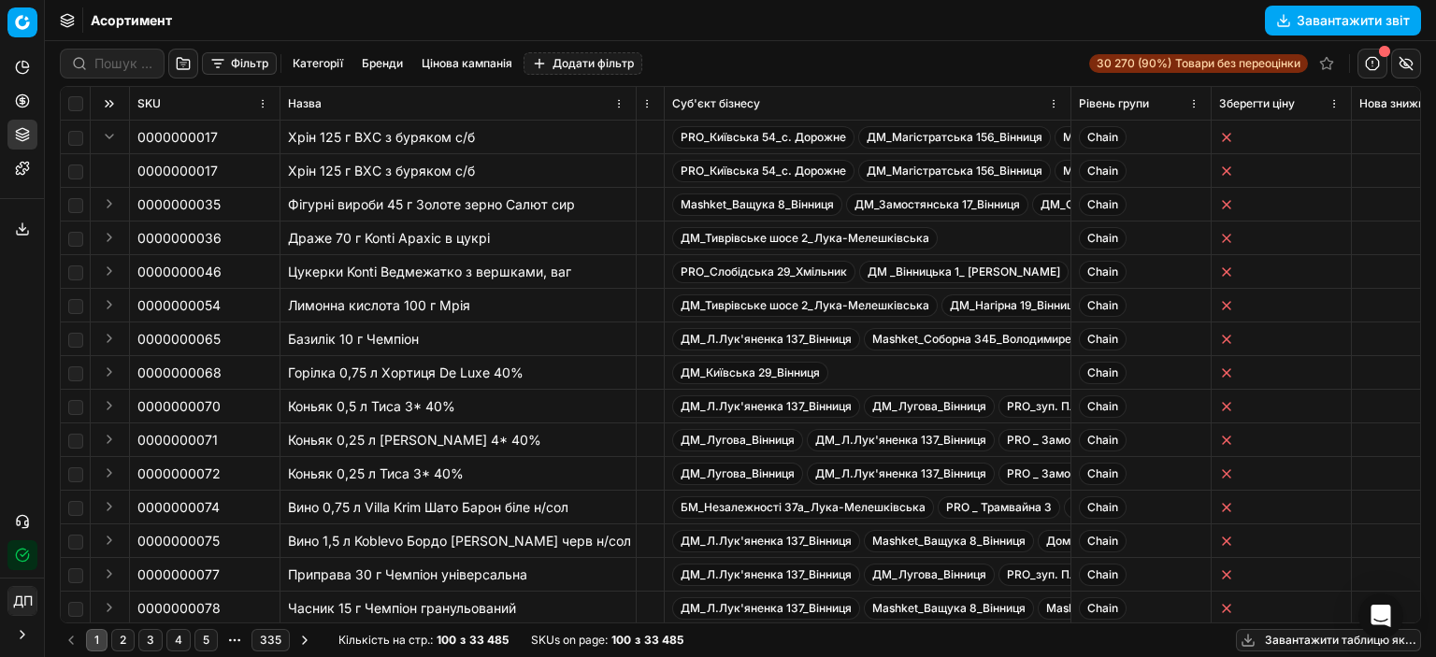
click at [110, 135] on button "Expand" at bounding box center [109, 136] width 22 height 22
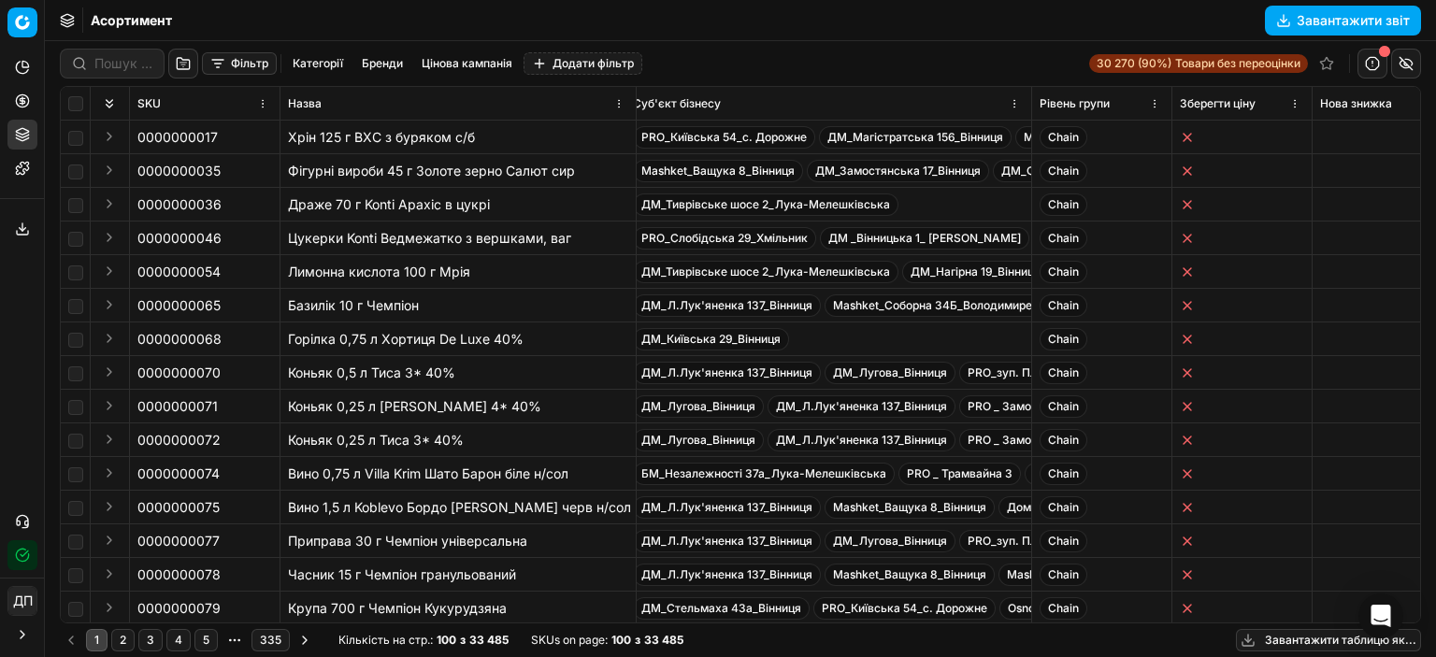
scroll to position [0, 1512]
